Goal: Communication & Community: Answer question/provide support

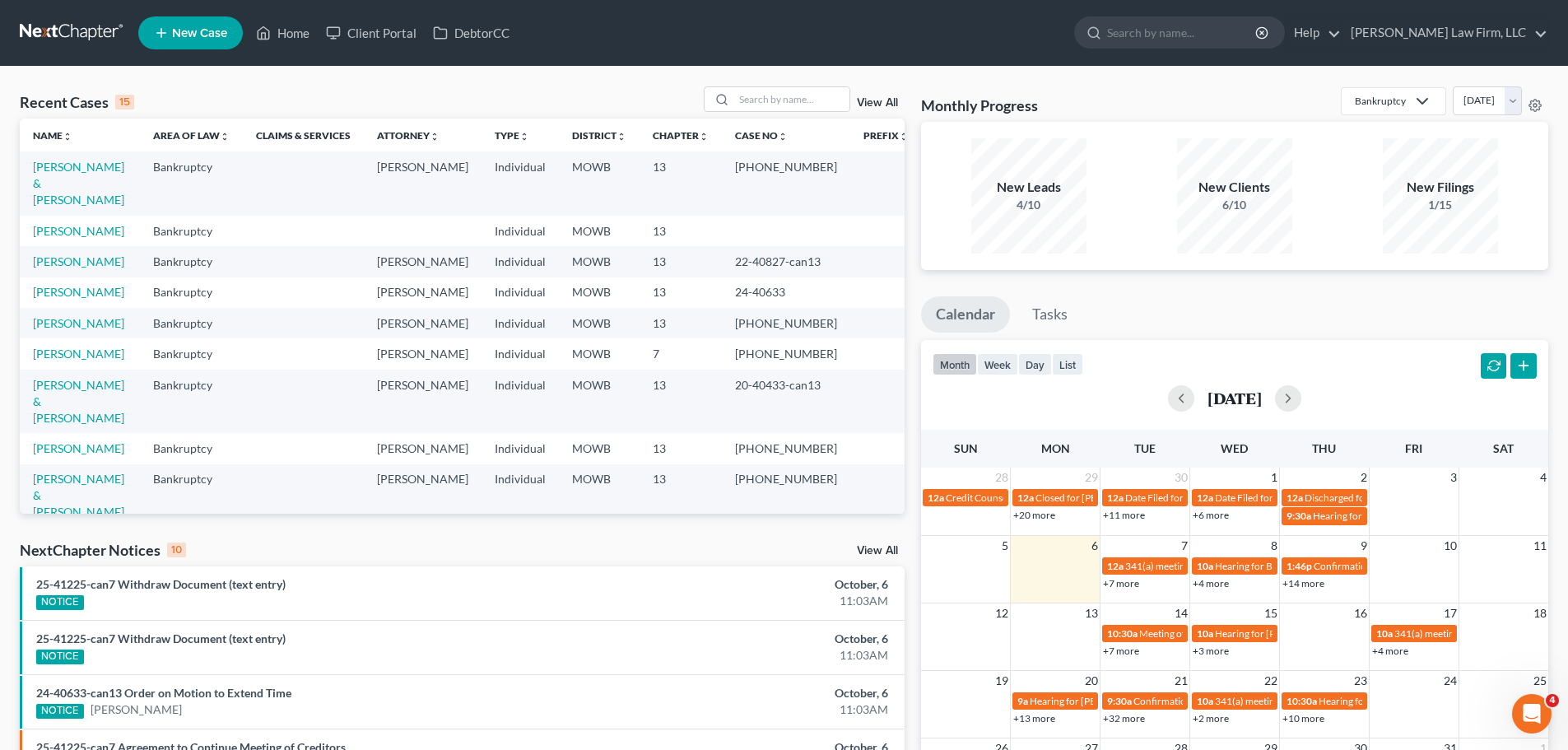
click at [830, 84] on div "Recent Cases 15 View All Name unfold_more expand_more expand_less Area of Law u…" at bounding box center [784, 610] width 1568 height 1088
click at [804, 97] on input "search" at bounding box center [791, 99] width 115 height 24
type input "fells"
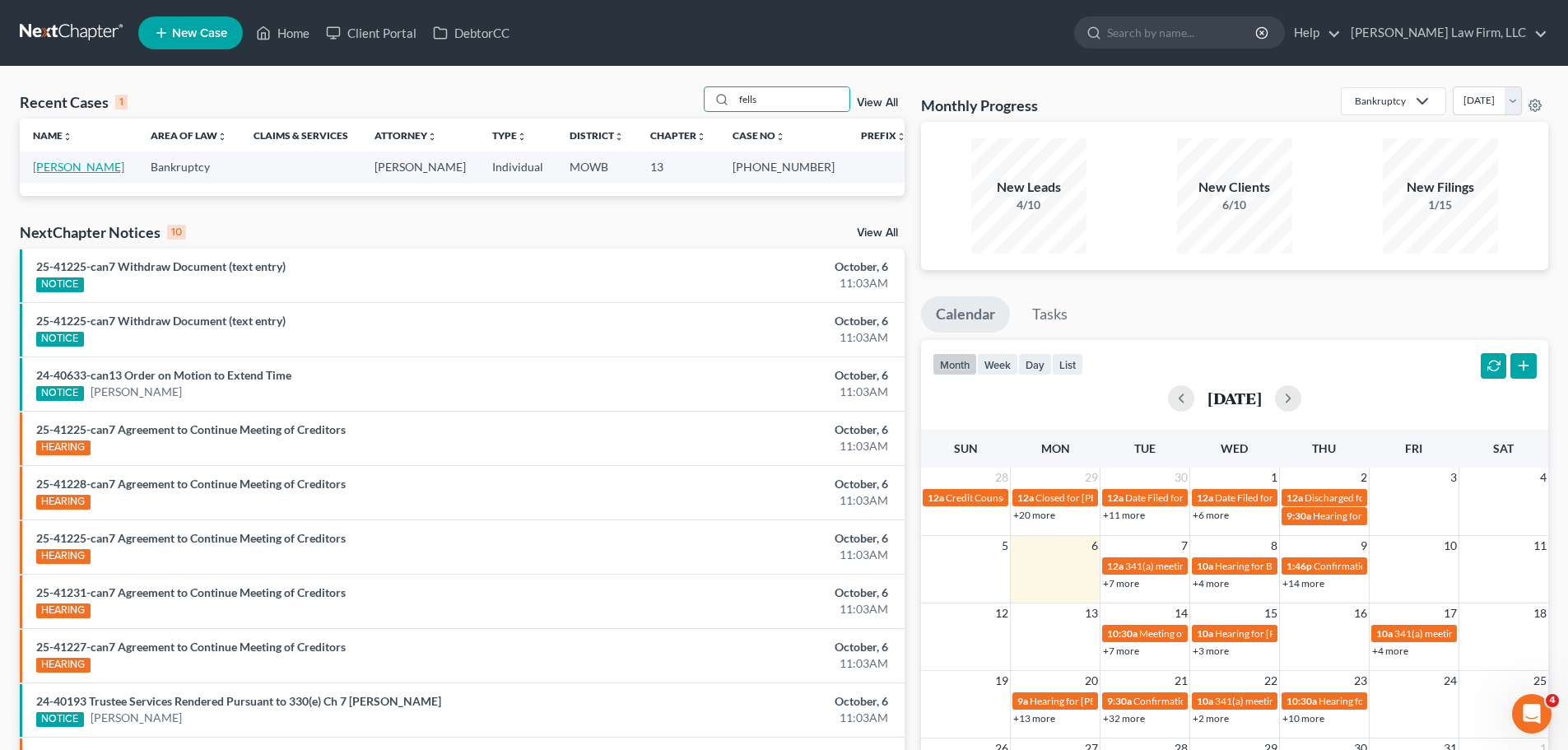
click at [85, 164] on link "[PERSON_NAME]" at bounding box center [79, 166] width 91 height 14
select select "6"
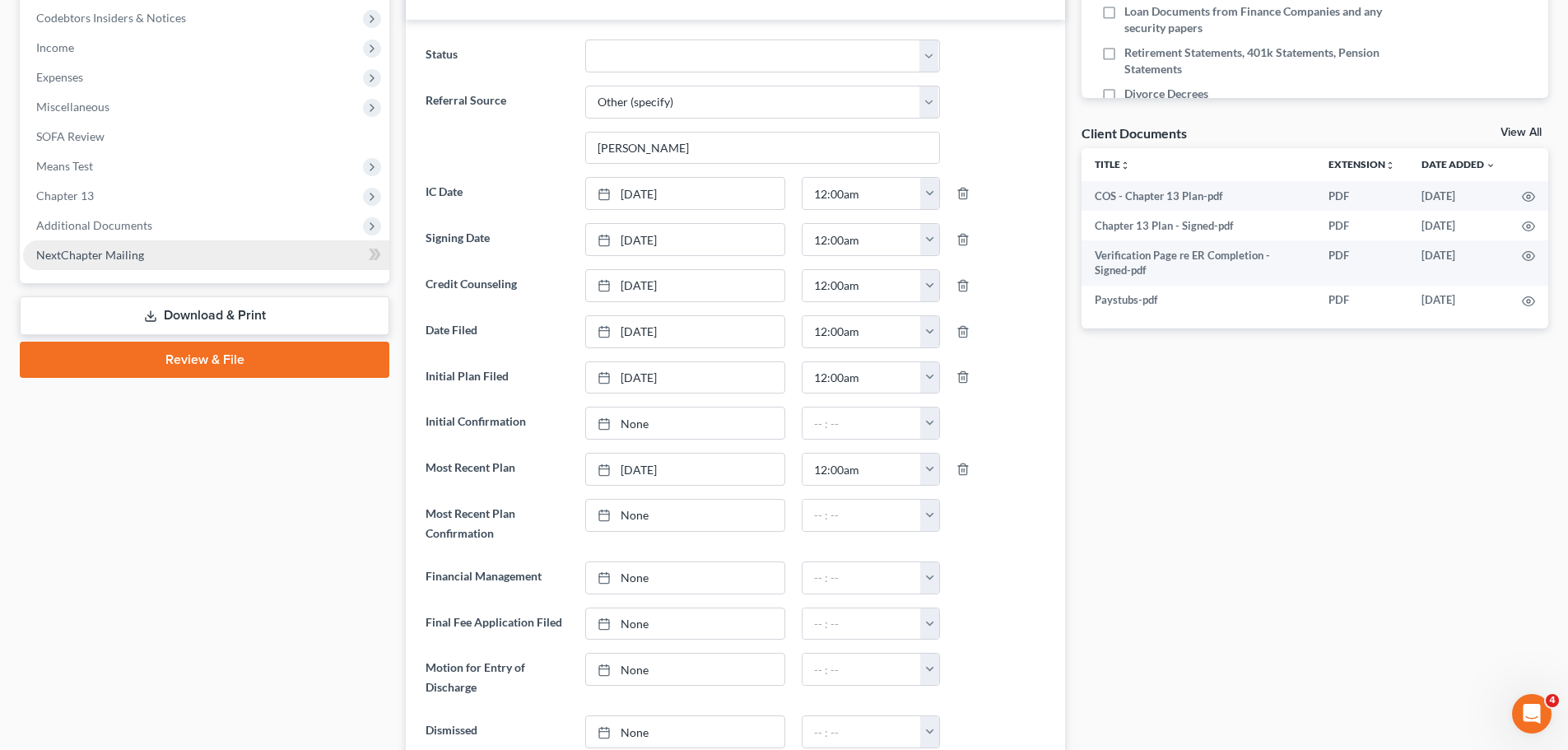
scroll to position [6210, 0]
click at [75, 236] on span "Additional Documents" at bounding box center [205, 225] width 367 height 29
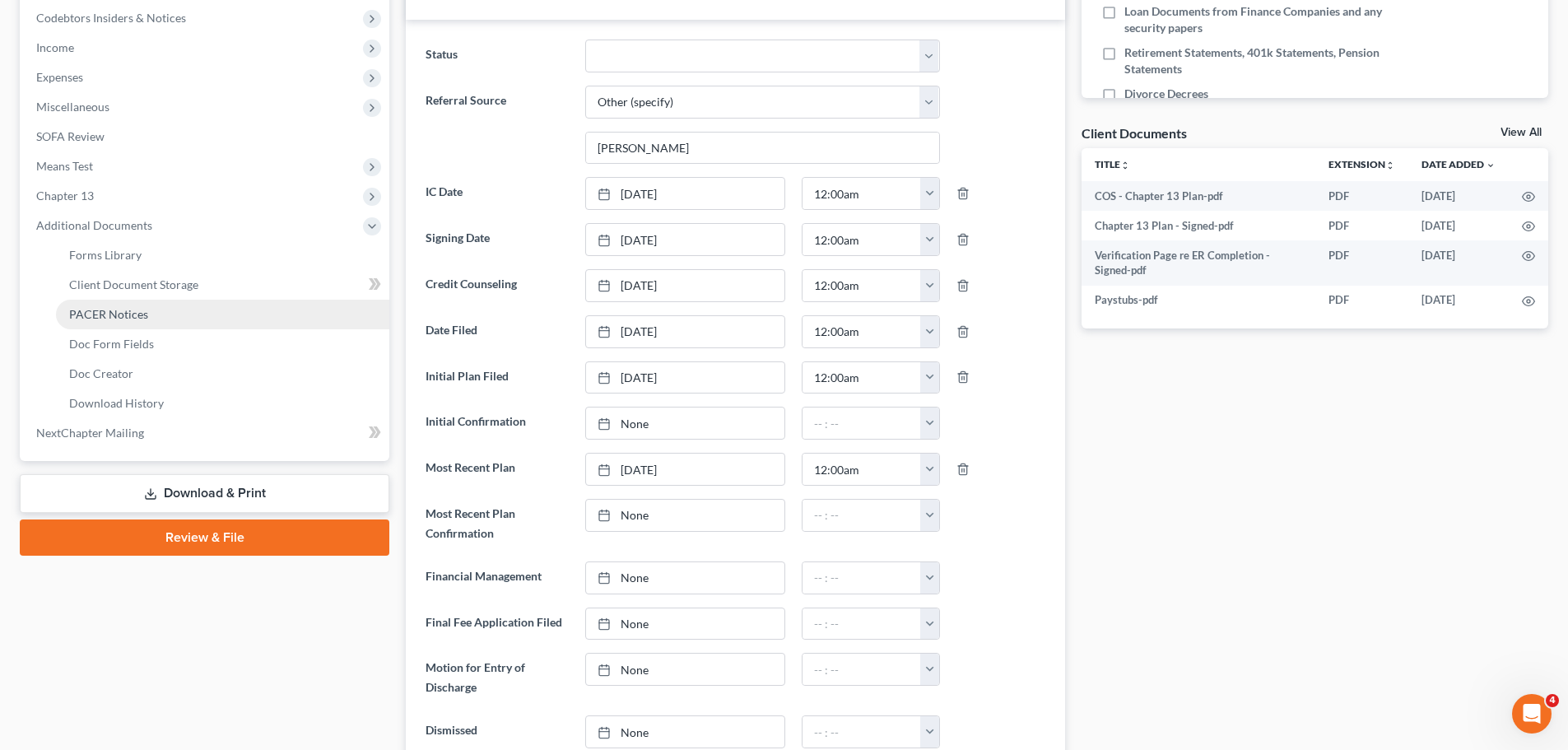
click at [141, 310] on span "PACER Notices" at bounding box center [108, 314] width 79 height 14
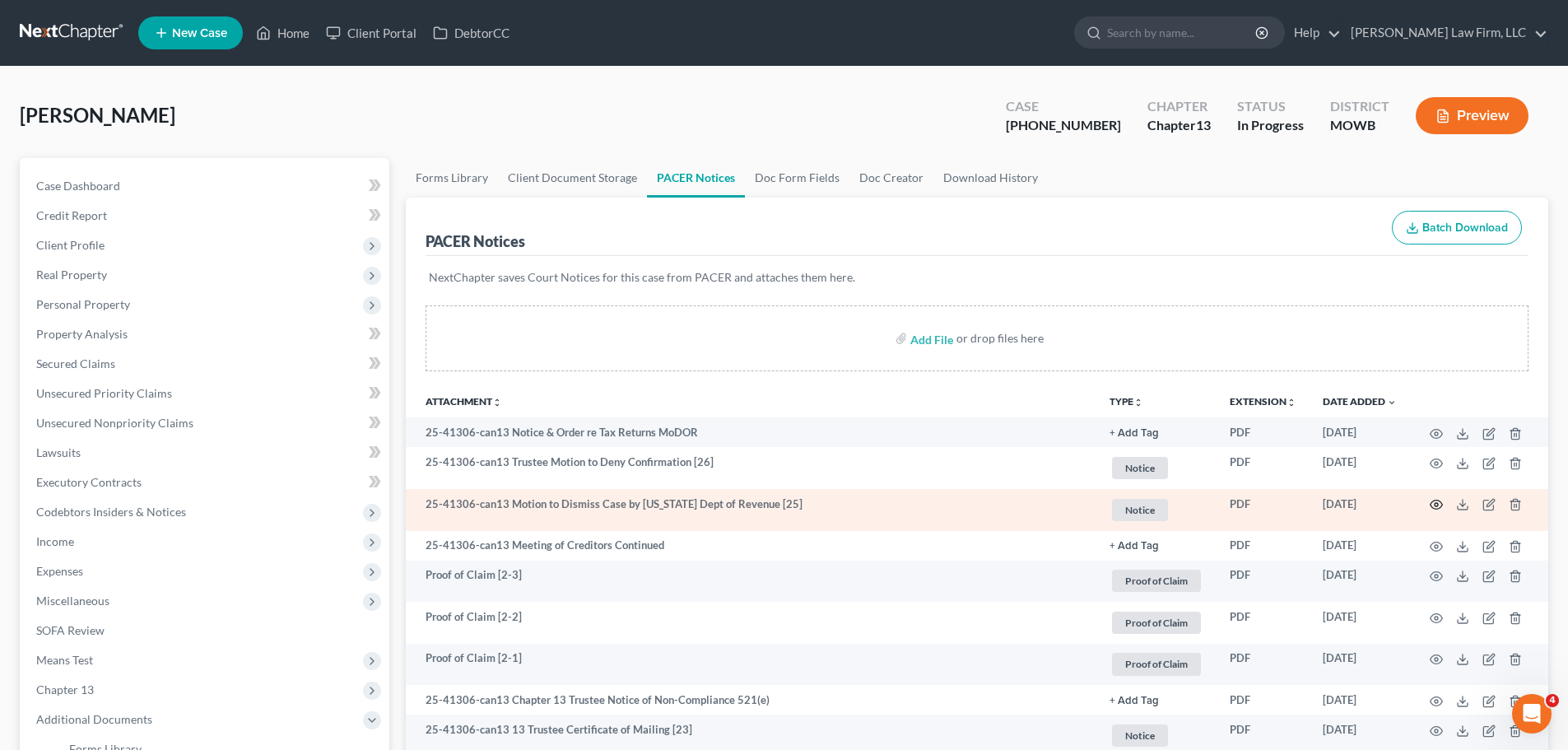
click at [1434, 505] on icon "button" at bounding box center [1436, 504] width 13 height 13
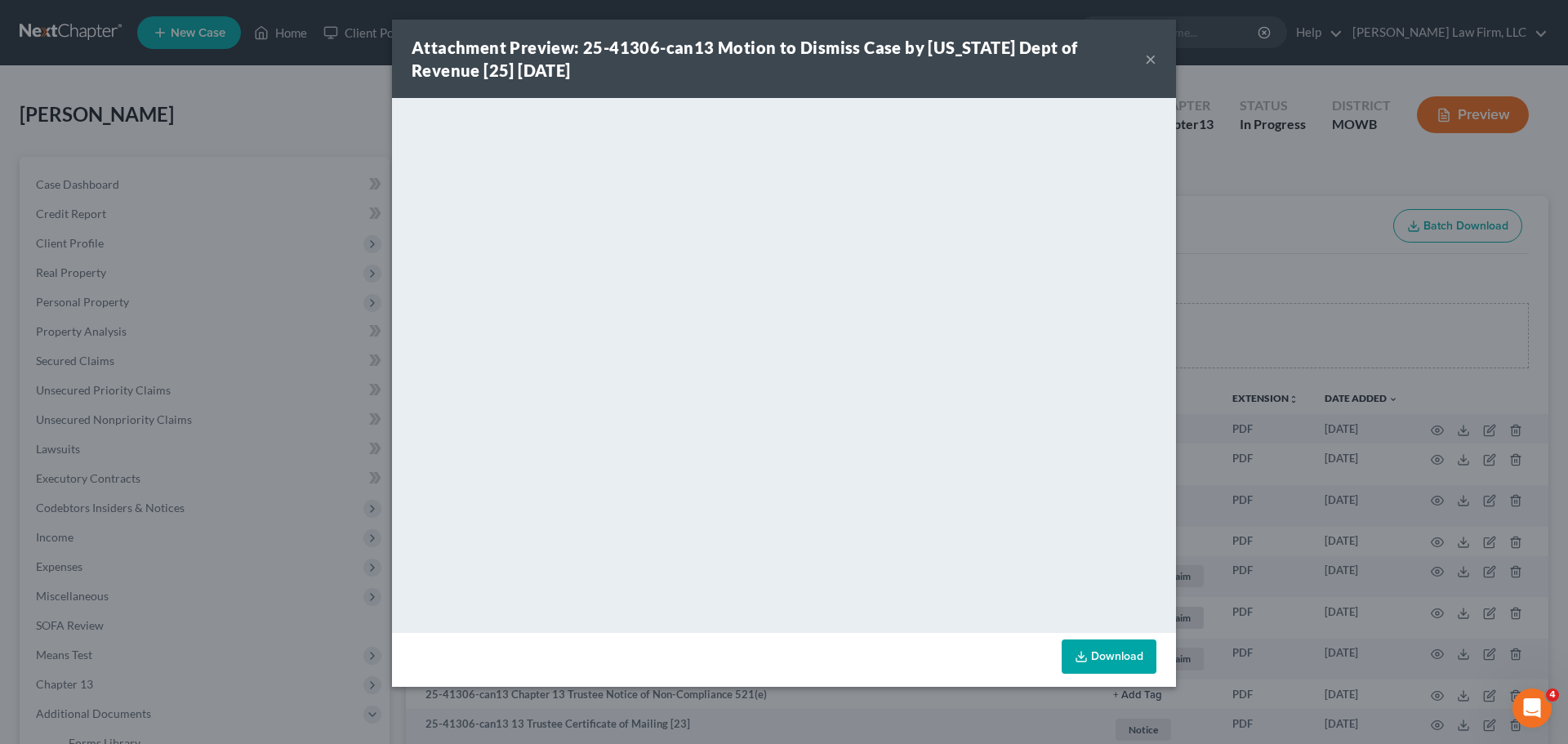
click at [1154, 51] on button "×" at bounding box center [1151, 59] width 12 height 20
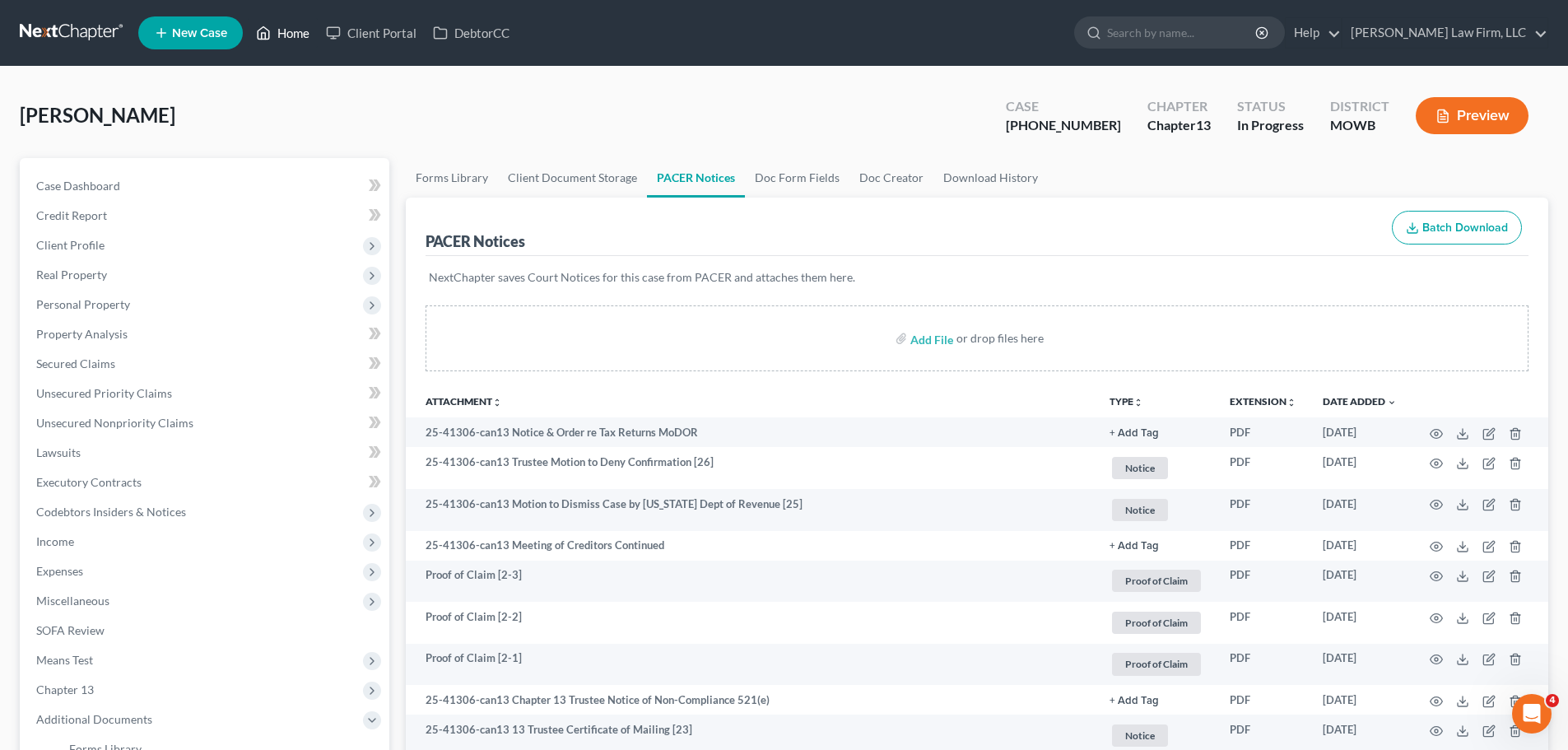
click at [276, 23] on link "Home" at bounding box center [282, 32] width 70 height 29
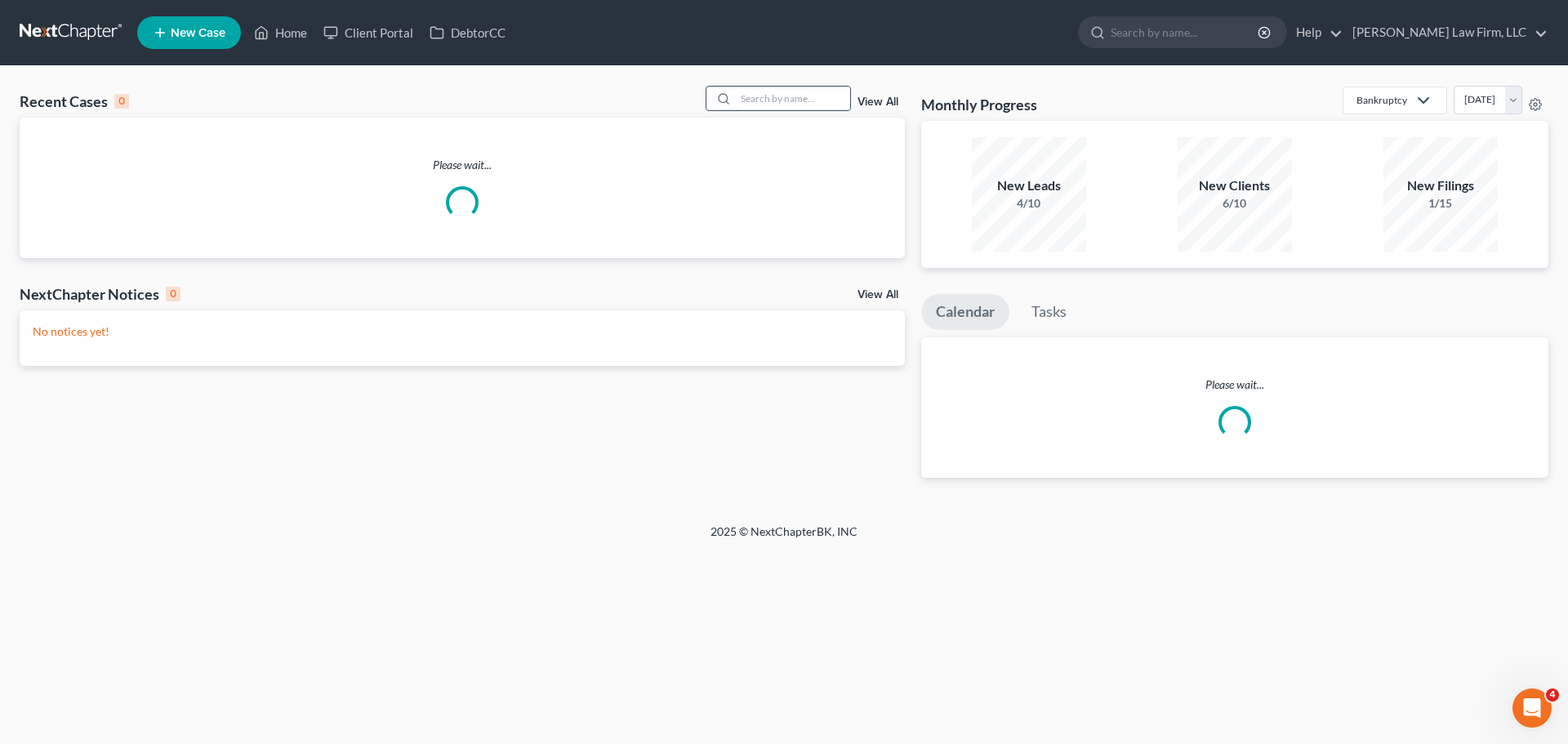
click at [822, 98] on input "search" at bounding box center [793, 98] width 114 height 23
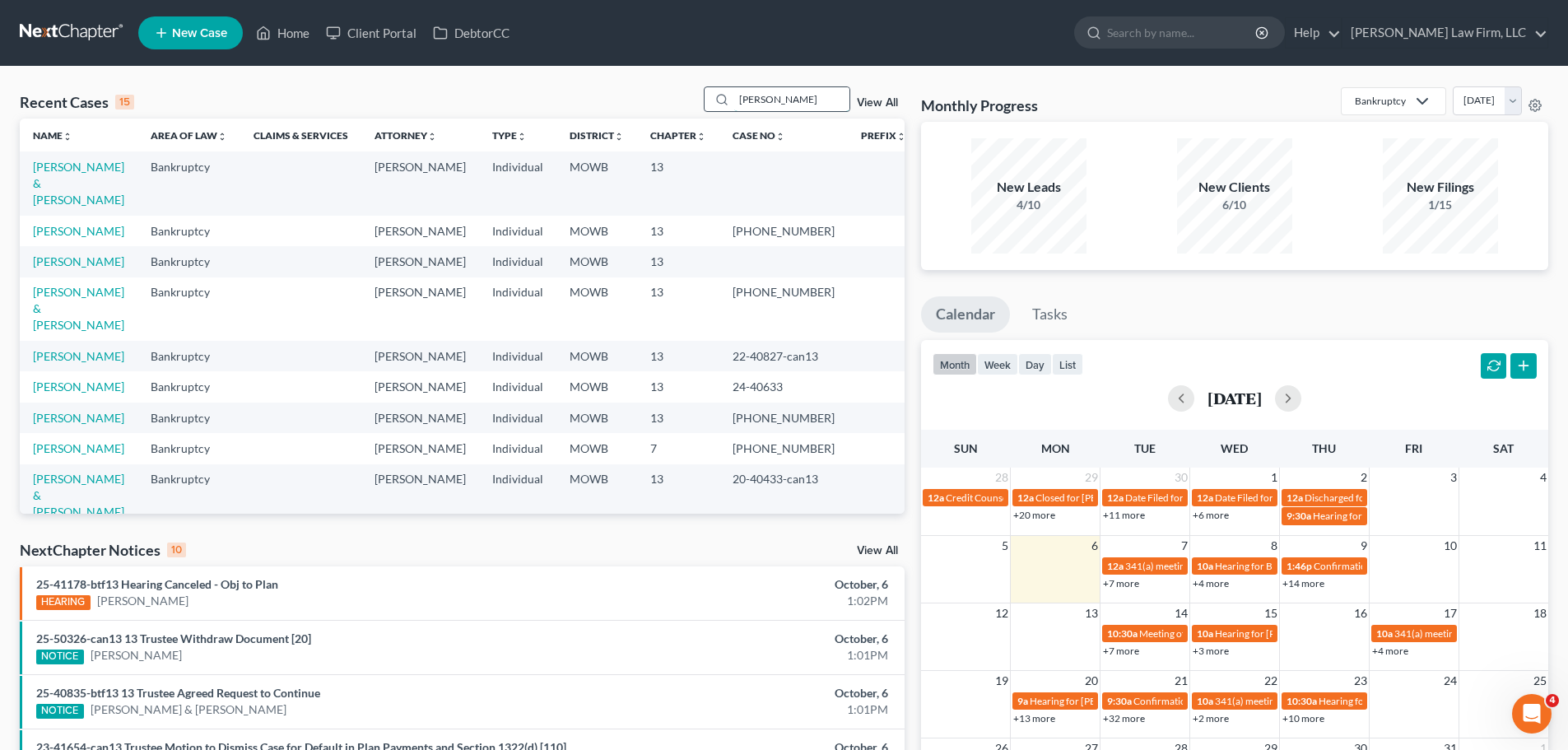
type input "[PERSON_NAME]"
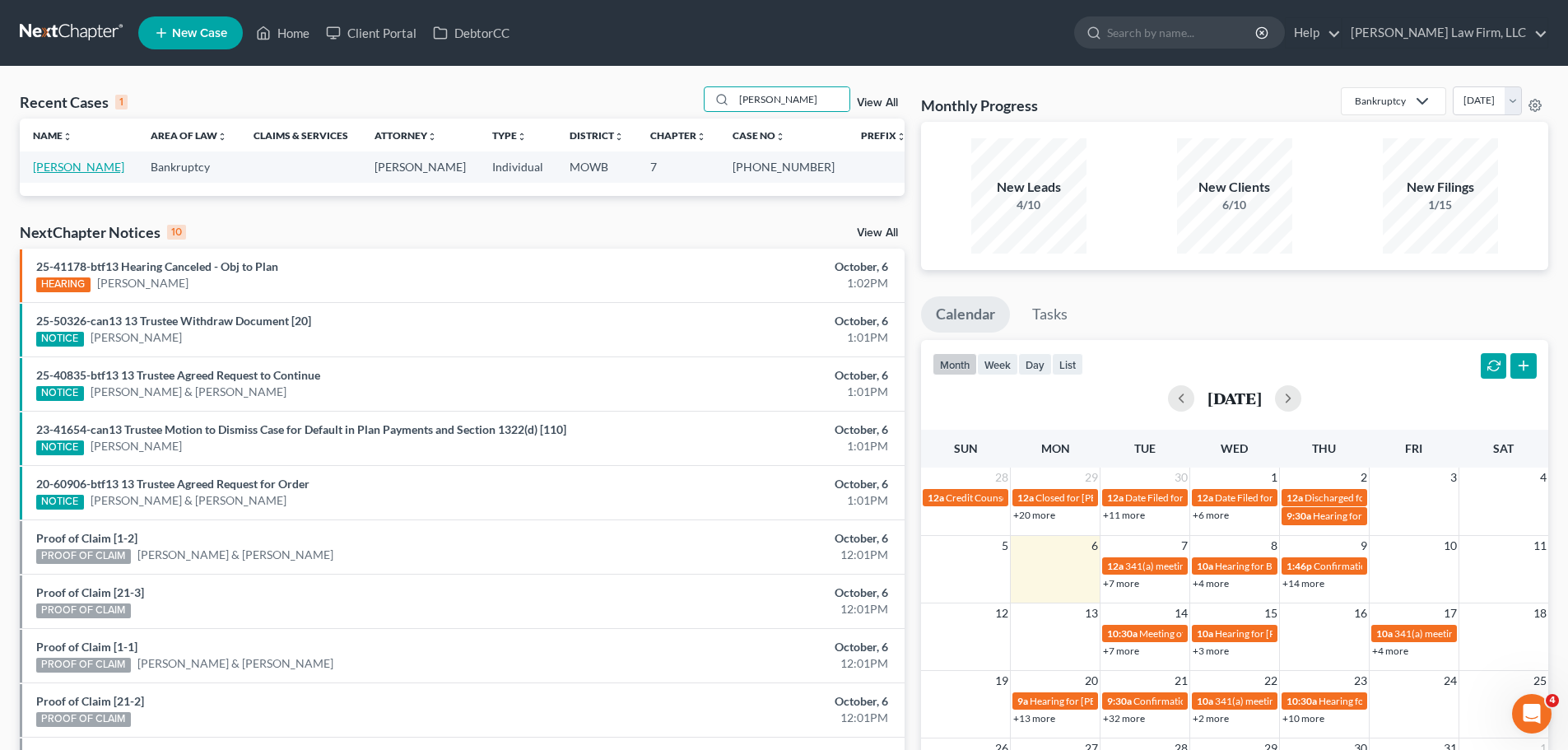
click at [73, 163] on link "[PERSON_NAME]" at bounding box center [79, 166] width 91 height 14
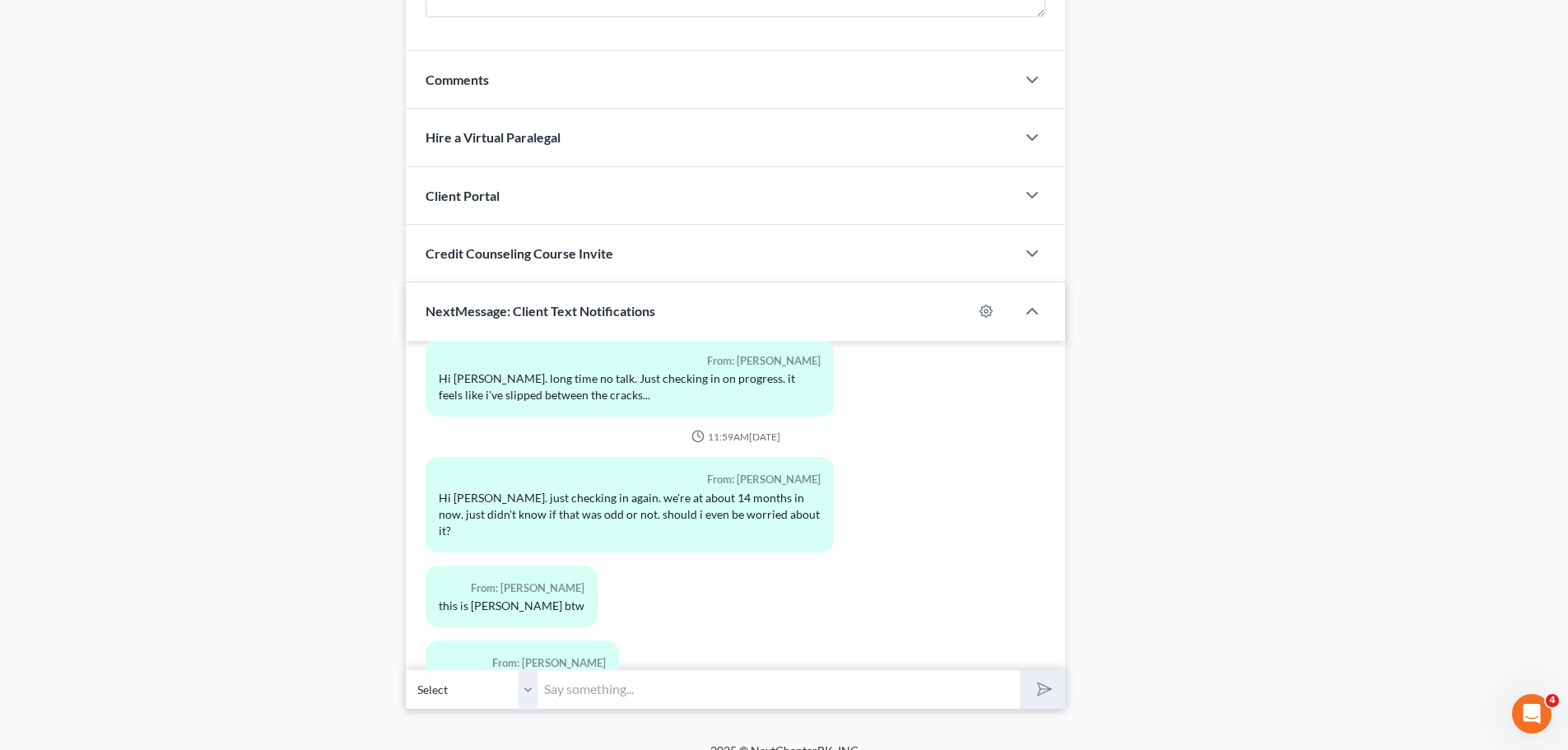
scroll to position [1385, 0]
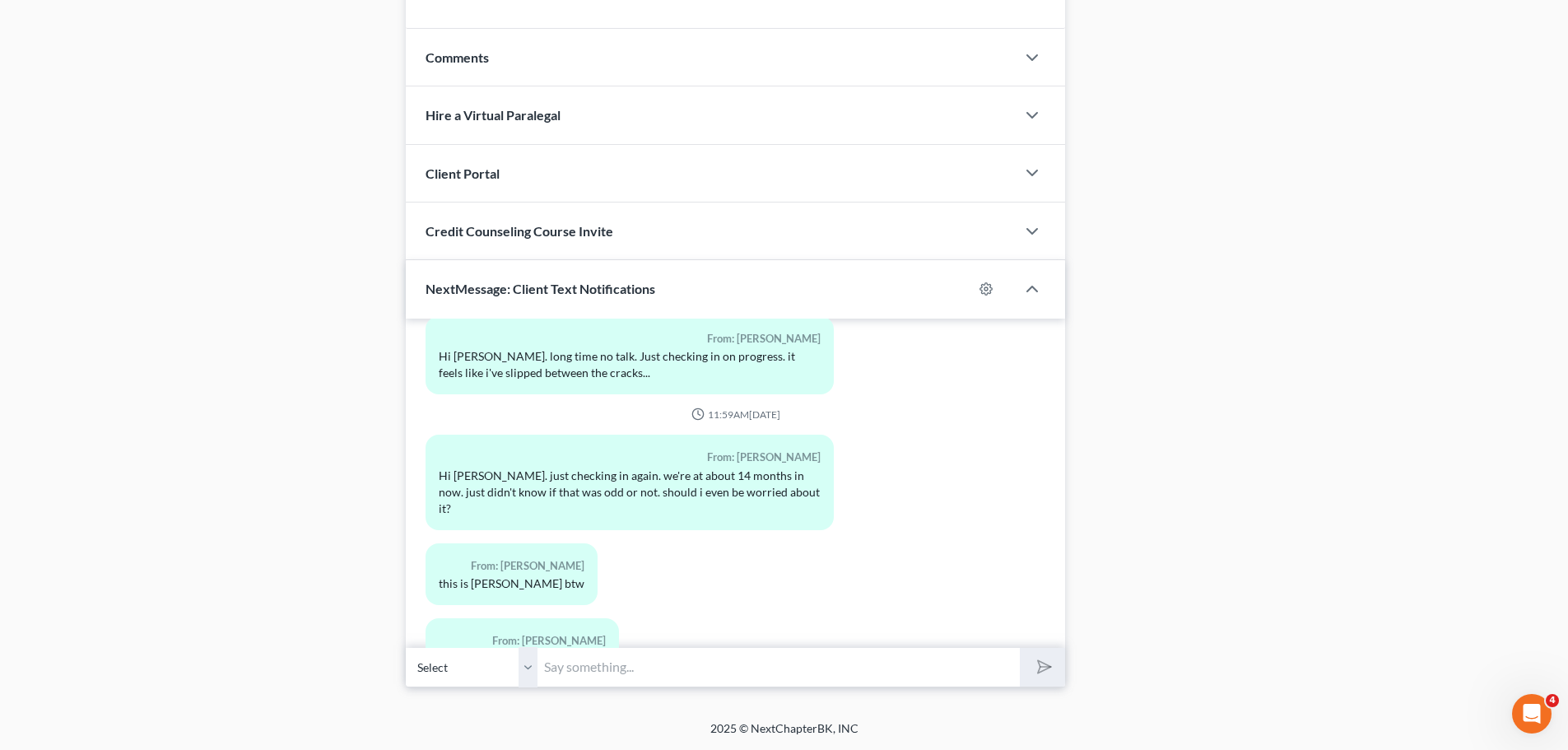
drag, startPoint x: 530, startPoint y: 662, endPoint x: 571, endPoint y: 667, distance: 41.3
click at [530, 662] on select "Select [PHONE_NUMBER] - [PERSON_NAME]" at bounding box center [472, 666] width 132 height 40
click at [571, 667] on input "text" at bounding box center [779, 666] width 483 height 40
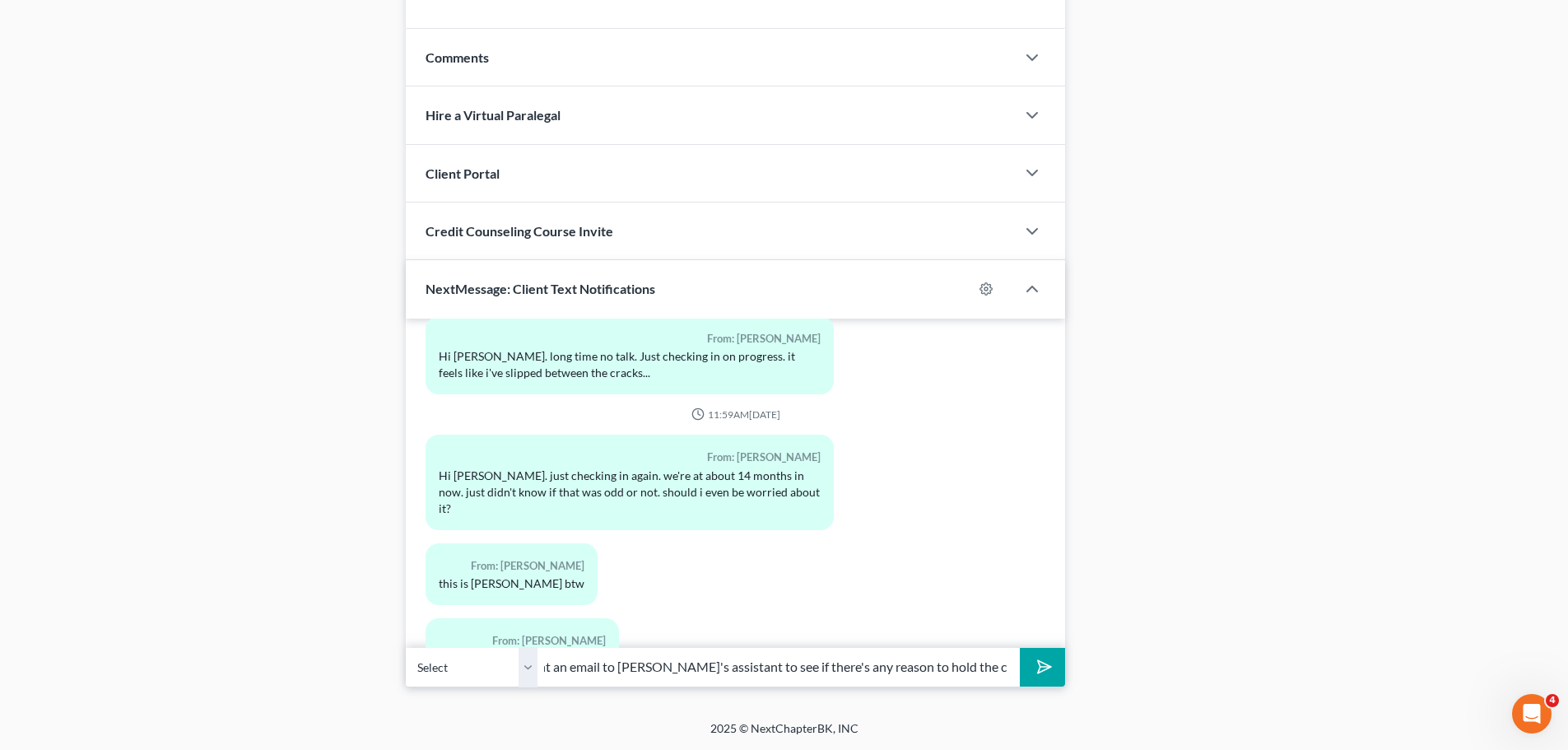
scroll to position [0, 171]
click at [1020, 648] on button "submit" at bounding box center [1043, 666] width 45 height 38
type input "I am doing pretty well, just sent an email to [PERSON_NAME]'s assistant to see …"
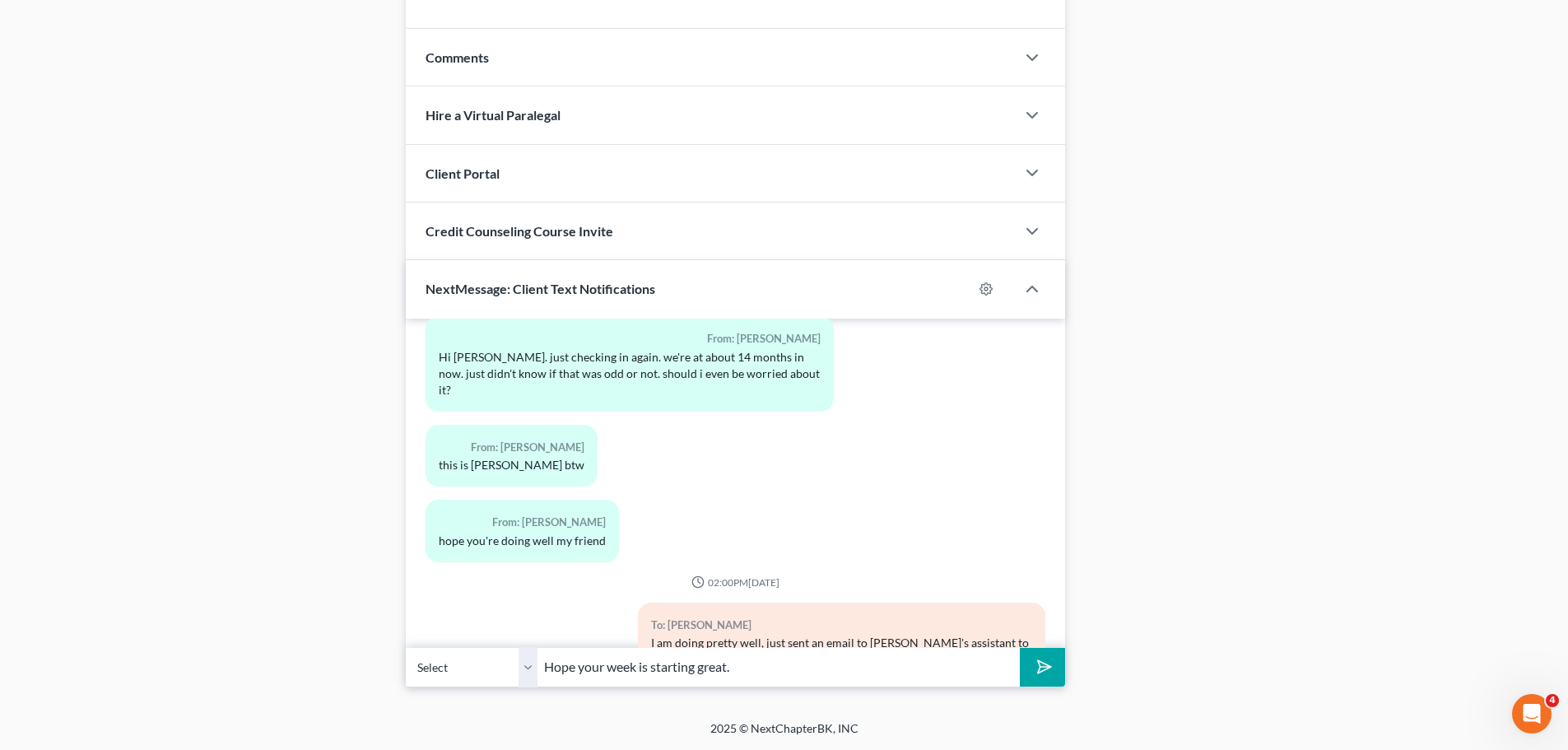
type input "Hope your week is starting great."
click at [1020, 648] on button "submit" at bounding box center [1043, 666] width 45 height 38
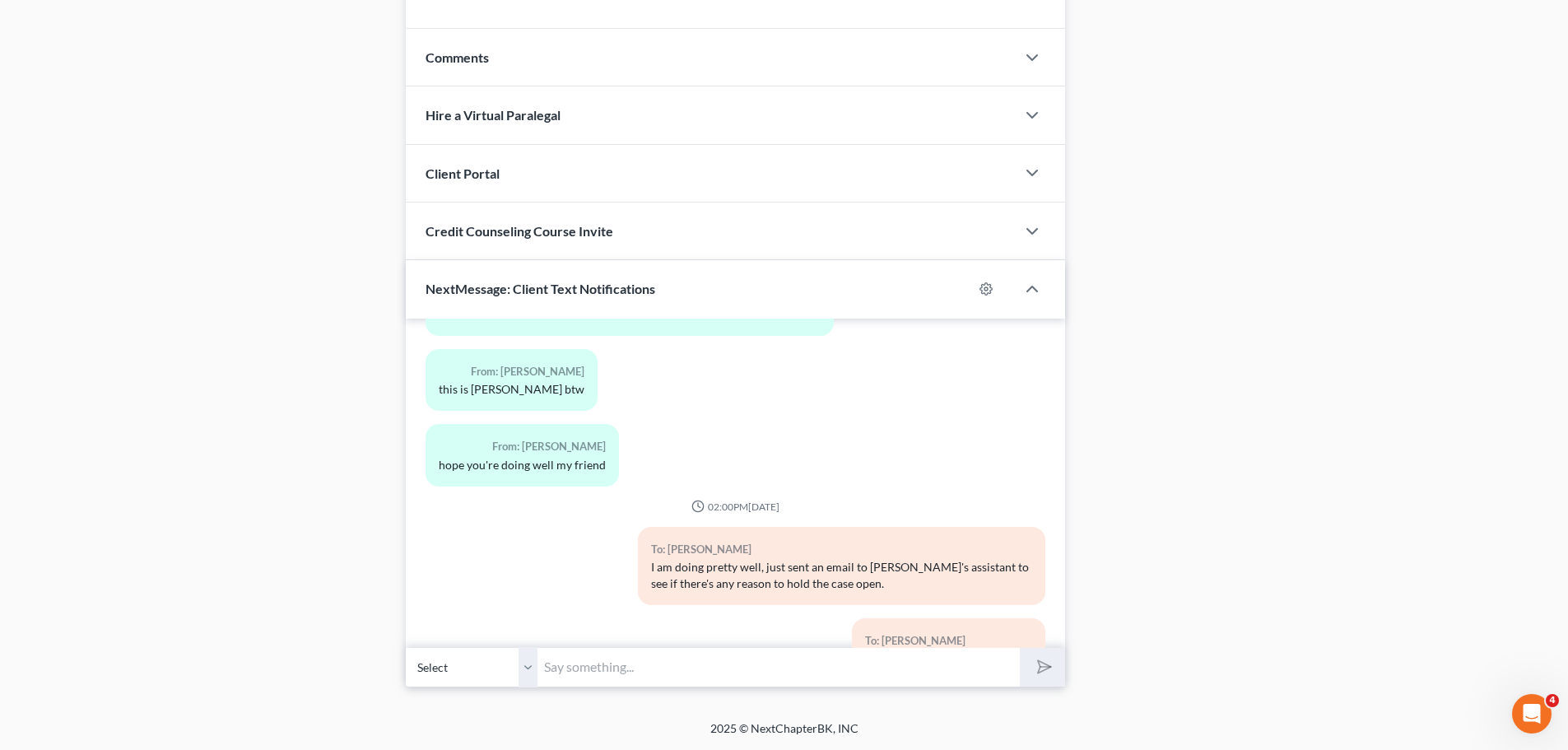
scroll to position [9458, 0]
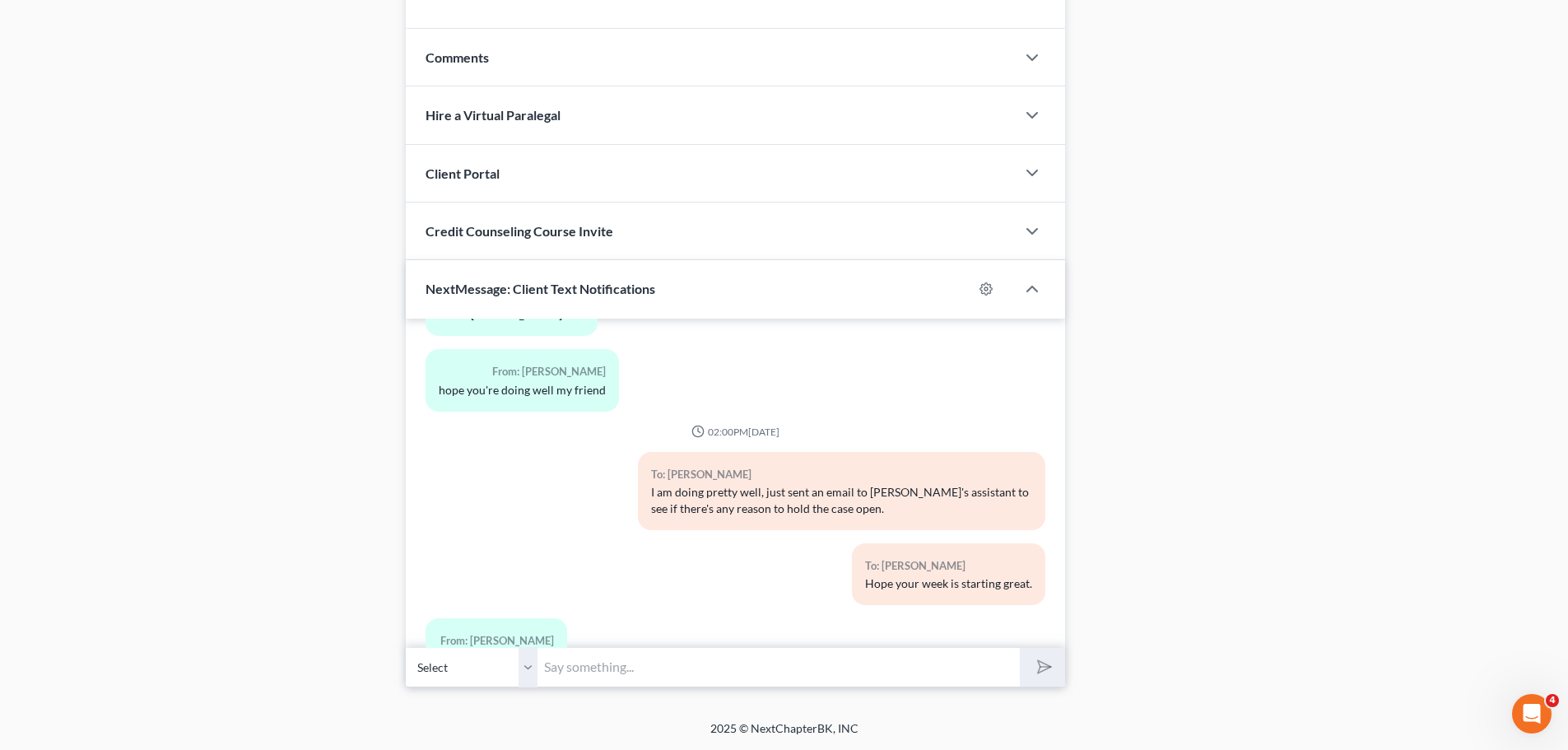
click at [570, 668] on input "text" at bounding box center [779, 666] width 483 height 40
type input "Will do!"
click at [1020, 648] on button "submit" at bounding box center [1043, 666] width 45 height 38
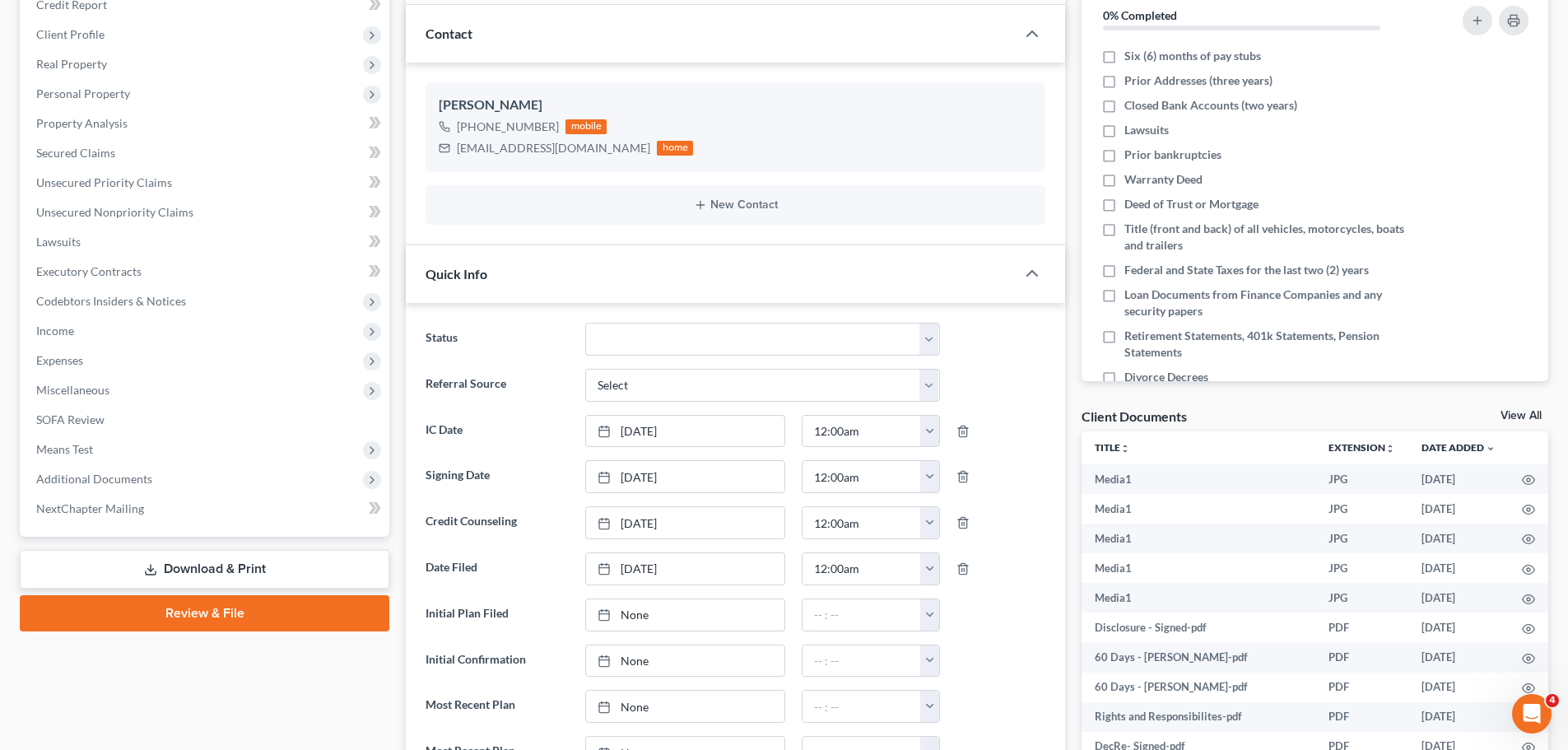
scroll to position [0, 0]
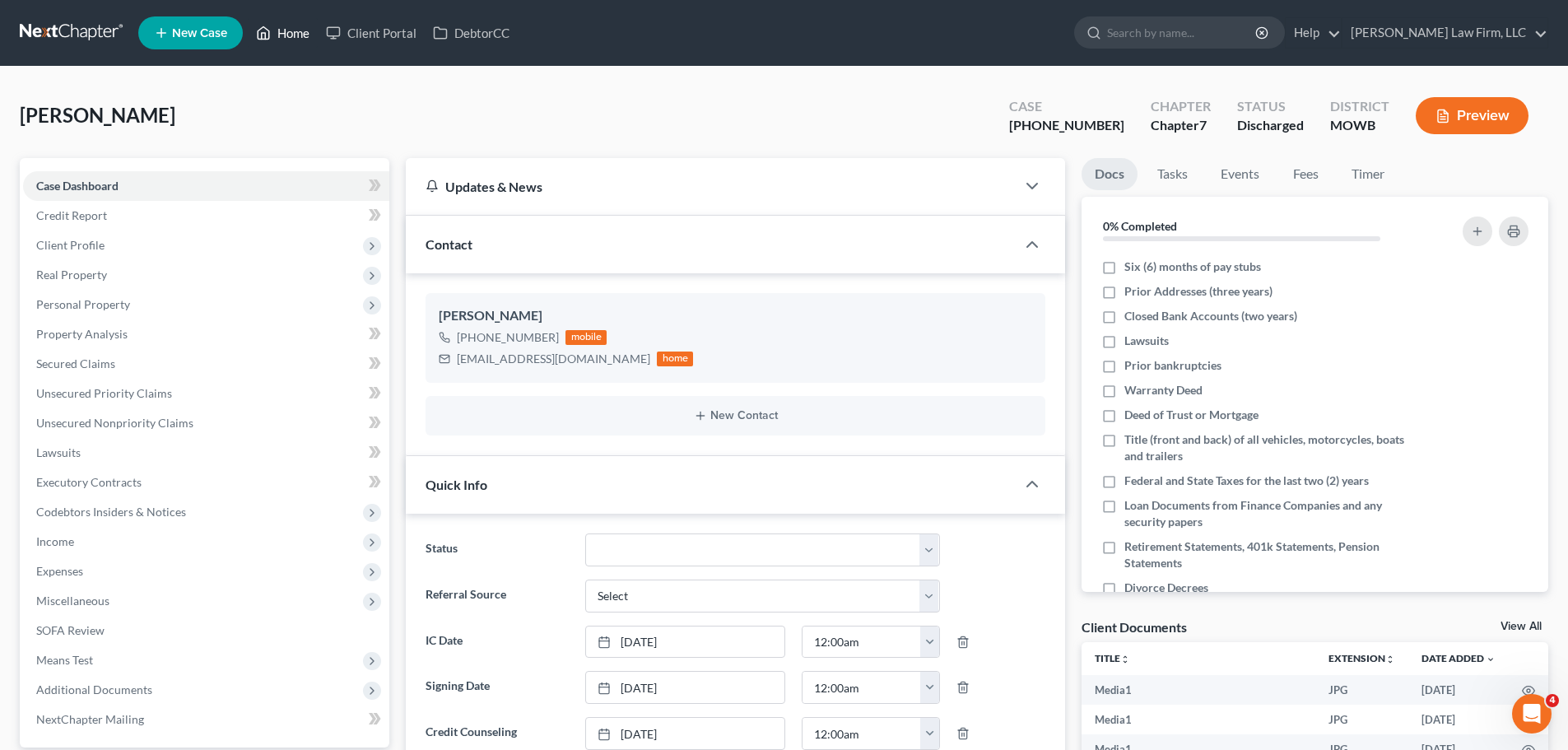
click at [294, 31] on link "Home" at bounding box center [282, 32] width 70 height 29
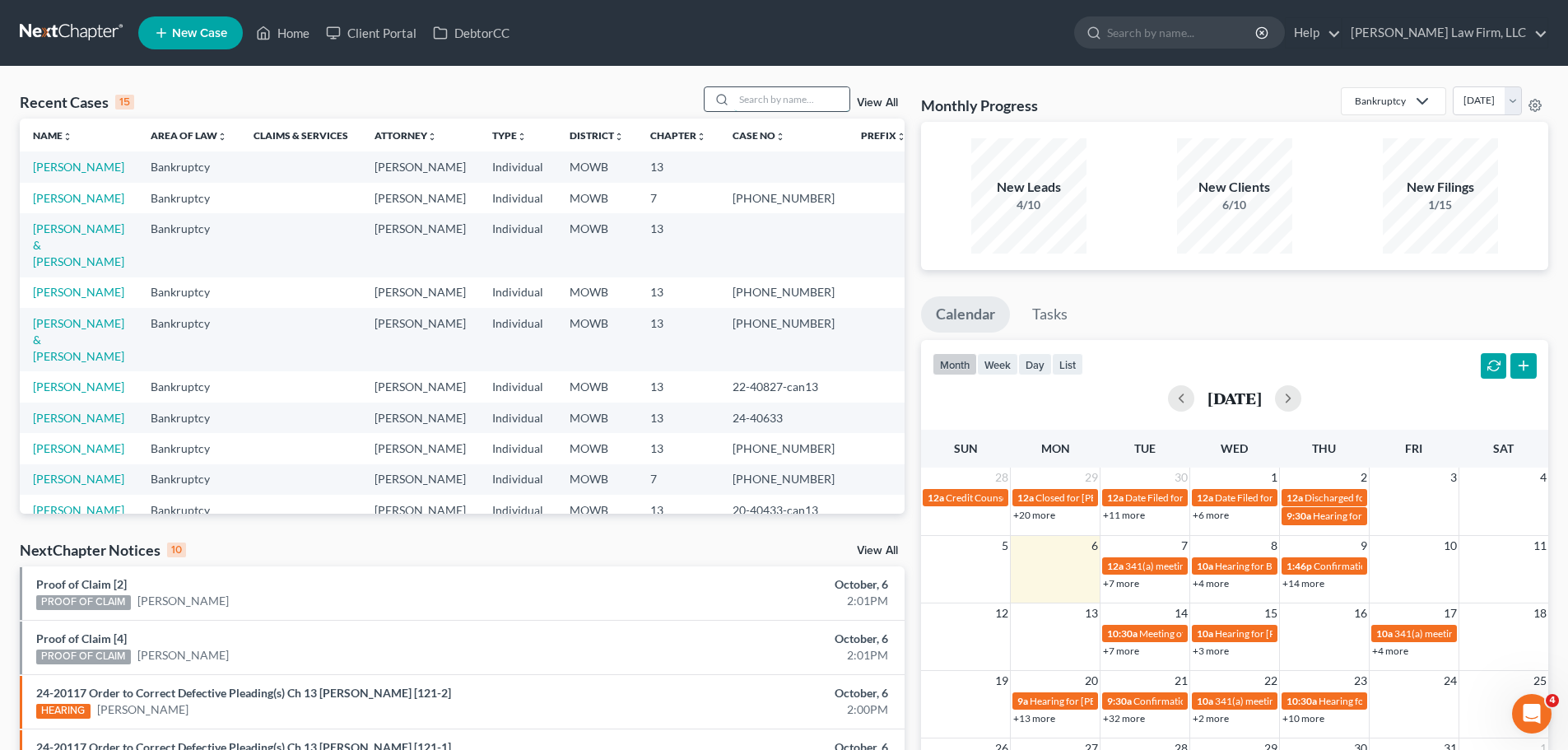
click at [783, 102] on input "search" at bounding box center [791, 99] width 115 height 24
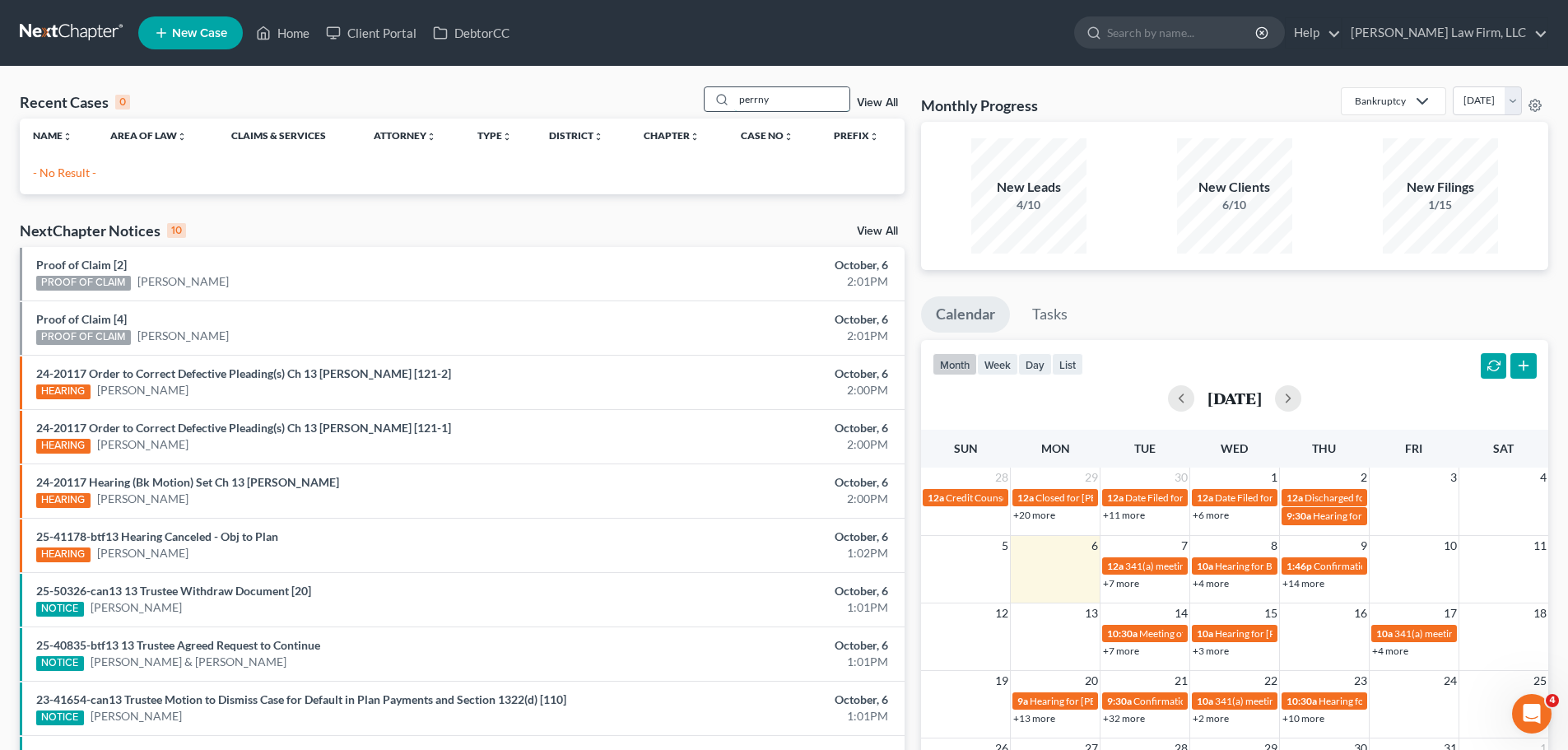
click at [785, 102] on input "perrny" at bounding box center [791, 99] width 115 height 24
drag, startPoint x: 785, startPoint y: 102, endPoint x: 733, endPoint y: 102, distance: 52.0
click at [733, 102] on div "perrny" at bounding box center [777, 99] width 146 height 26
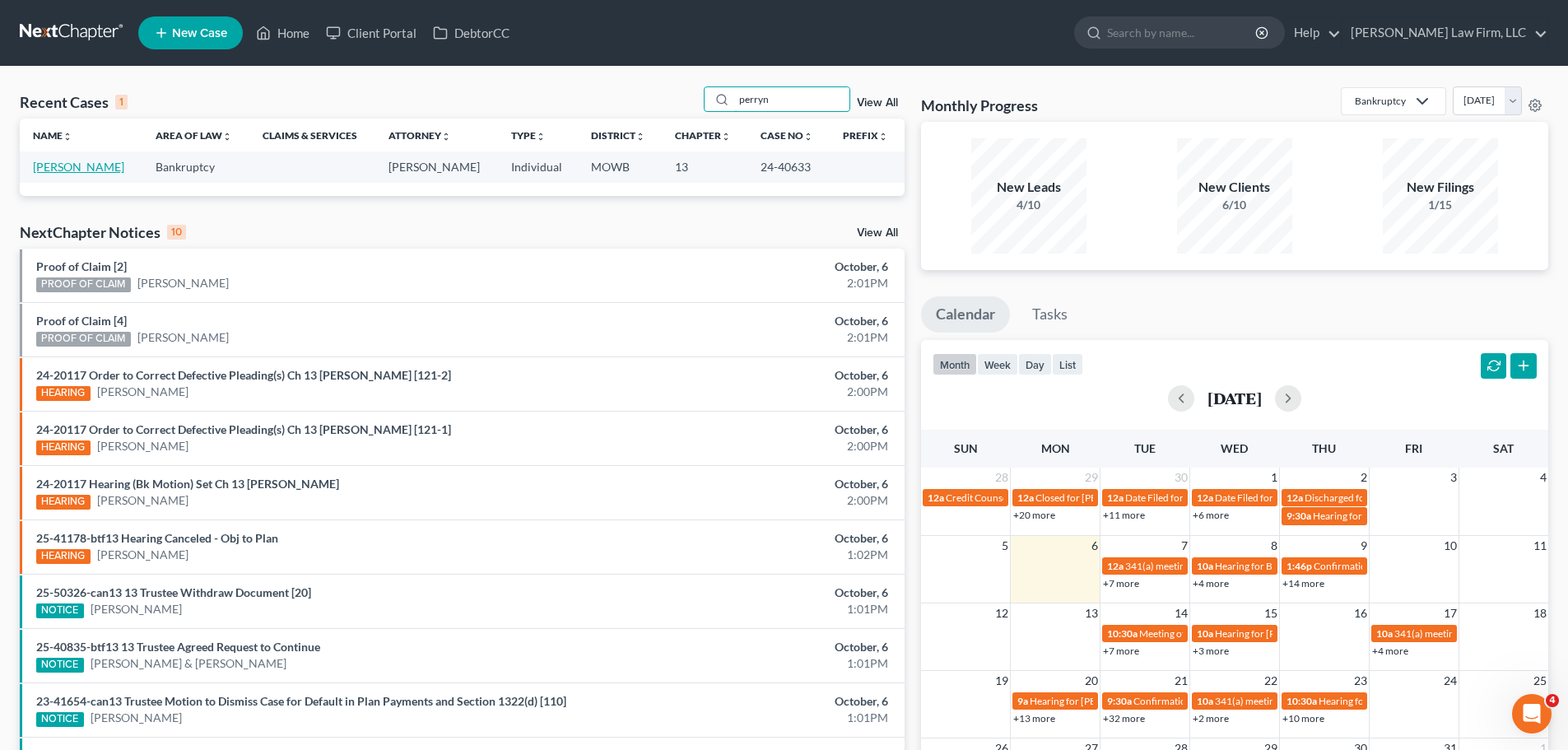
type input "perryn"
click at [95, 168] on link "[PERSON_NAME]" at bounding box center [79, 166] width 91 height 14
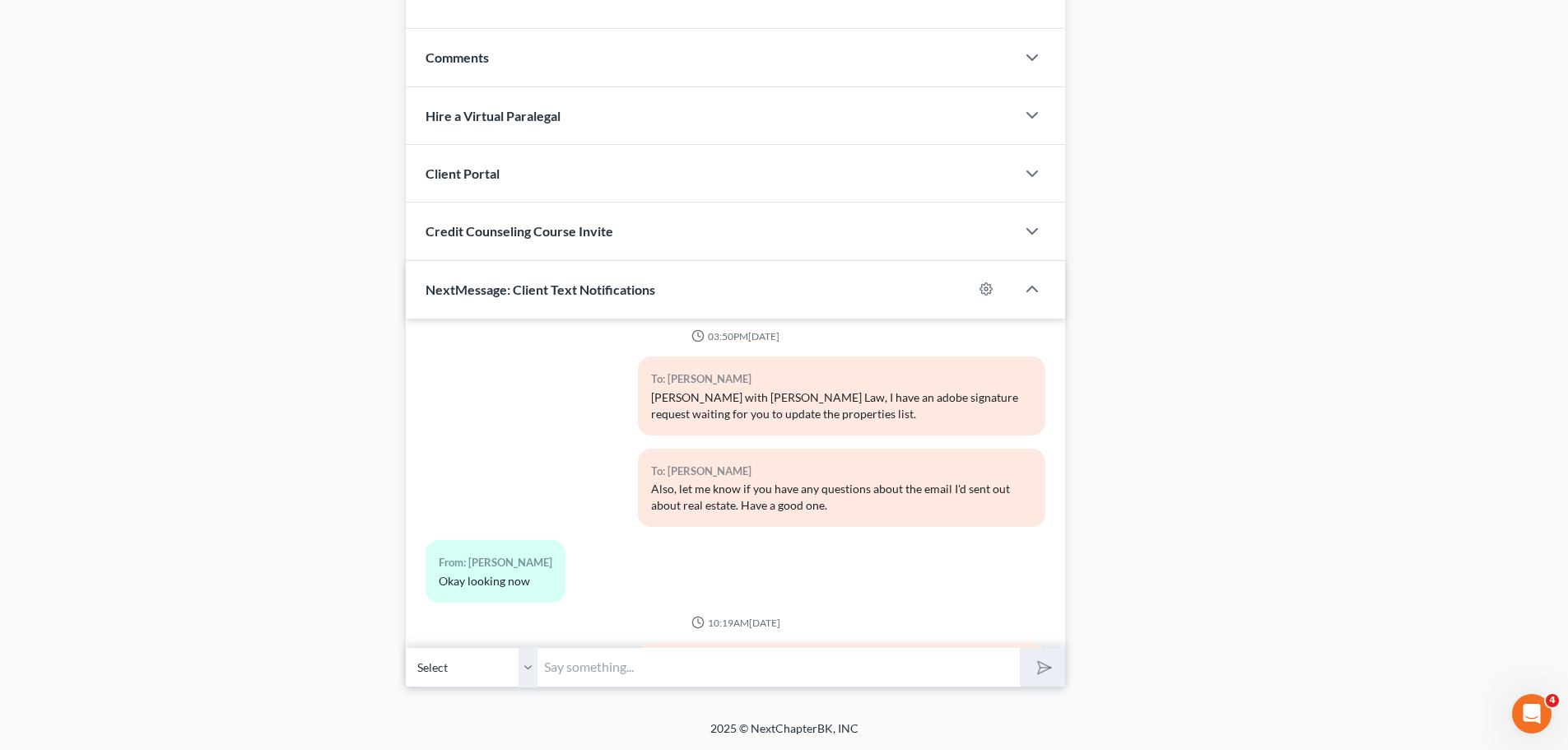
scroll to position [4324, 0]
drag, startPoint x: 533, startPoint y: 566, endPoint x: 556, endPoint y: 557, distance: 24.7
click at [533, 566] on div "From: [PERSON_NAME]" at bounding box center [495, 566] width 114 height 19
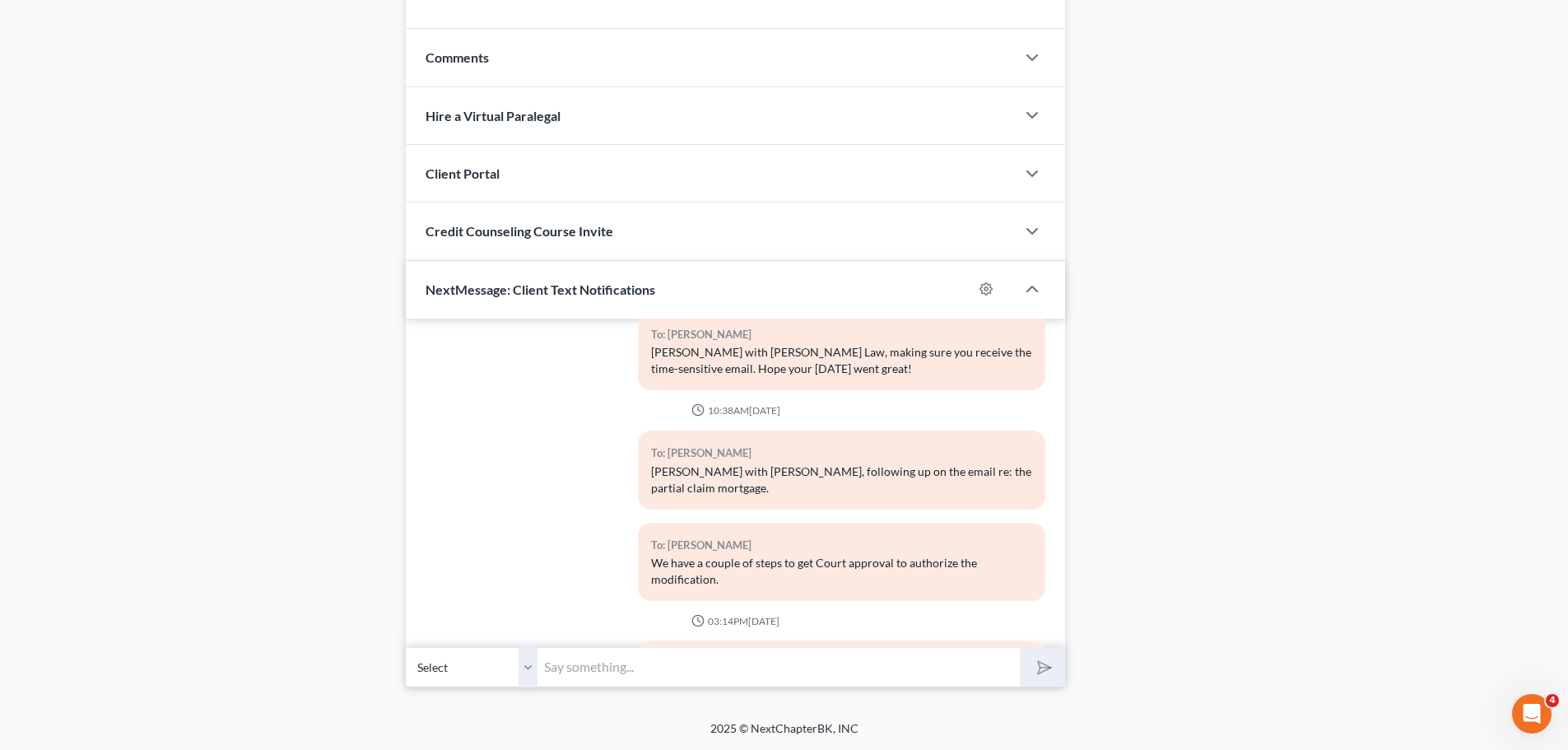
scroll to position [5229, 0]
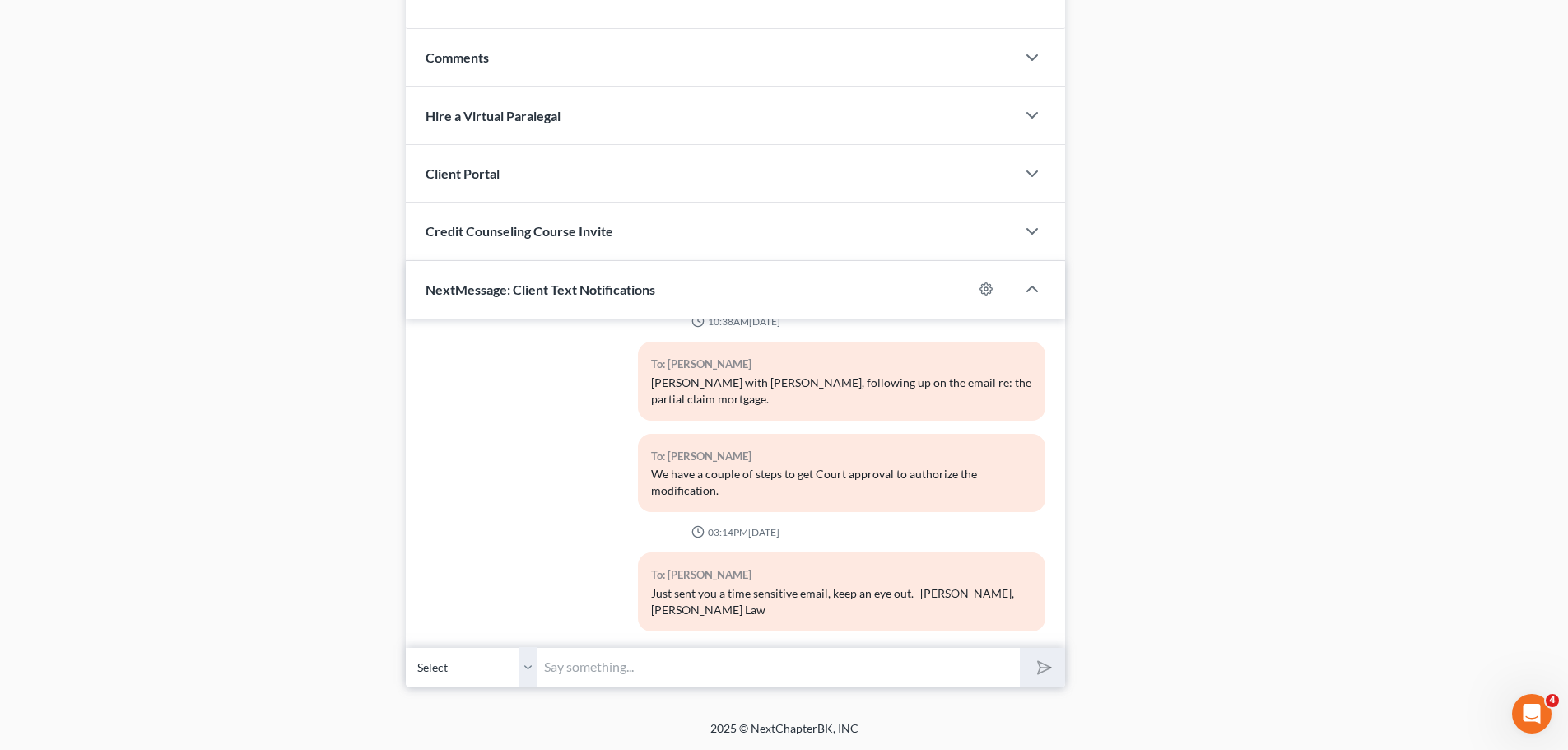
click at [595, 658] on input "text" at bounding box center [779, 666] width 483 height 40
type input "Just making sure you saw the email. Hope your week is starting great. -[PERSON_…"
click at [1020, 648] on button "submit" at bounding box center [1043, 666] width 45 height 38
